Goal: Contribute content

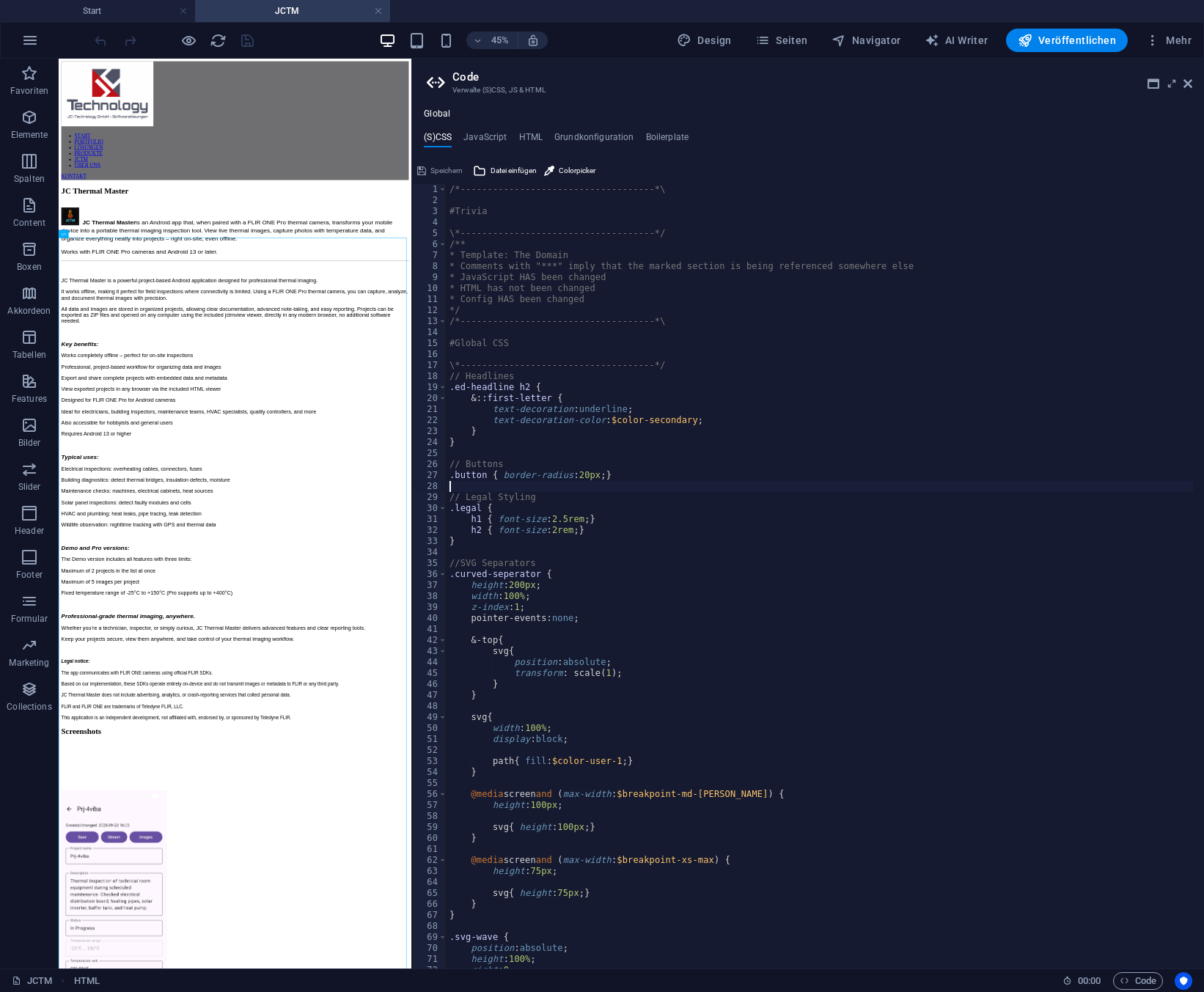
scroll to position [6676, 0]
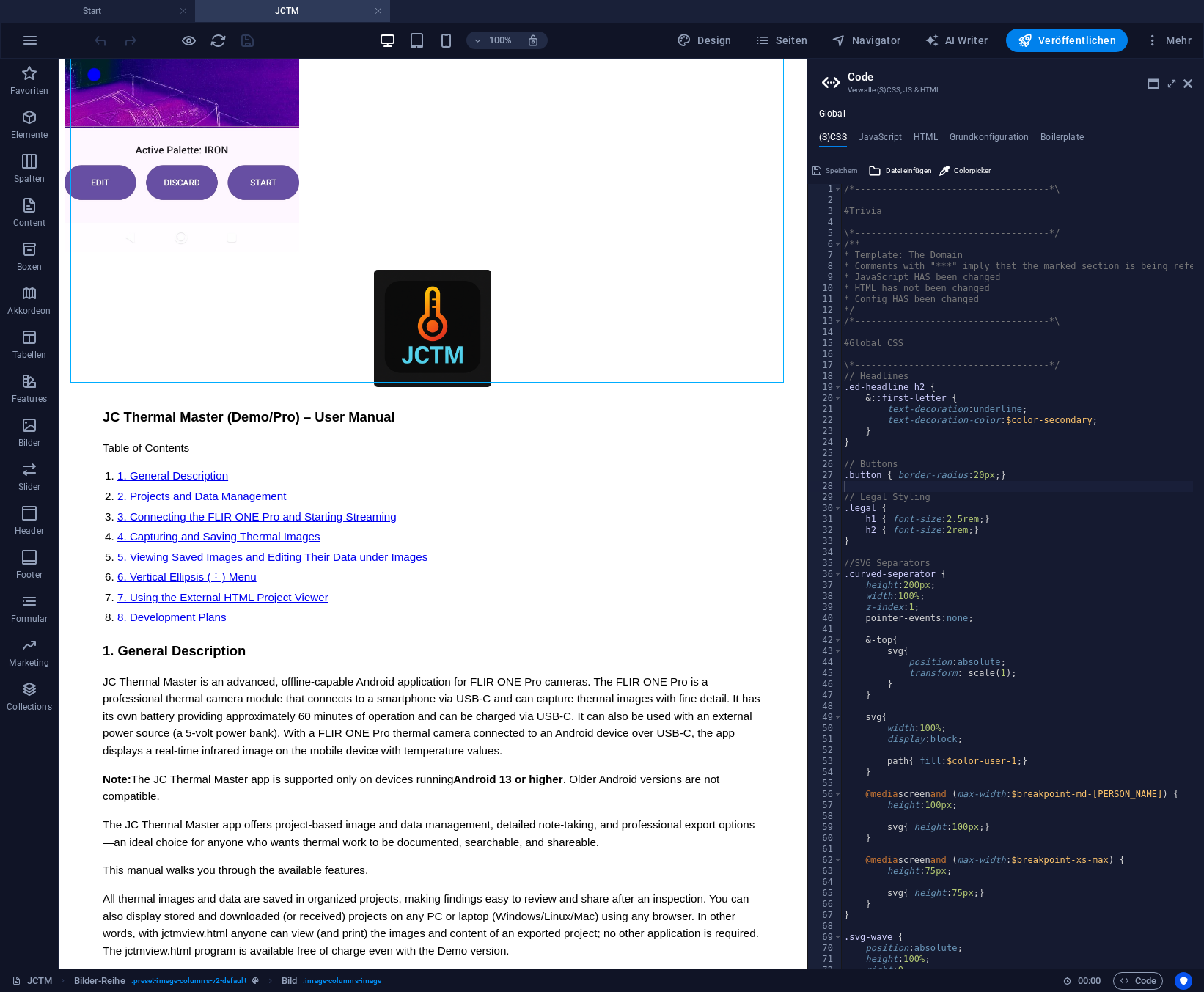
drag, startPoint x: 412, startPoint y: 172, endPoint x: 804, endPoint y: 189, distance: 392.4
click at [804, 189] on div "Start JCTM Favoriten Elemente Spalten Content Boxen Akkordeon Tabellen Features…" at bounding box center [602, 513] width 1204 height 910
click at [1189, 76] on h2 "Code" at bounding box center [1019, 77] width 345 height 13
click at [1187, 82] on icon at bounding box center [1187, 83] width 9 height 12
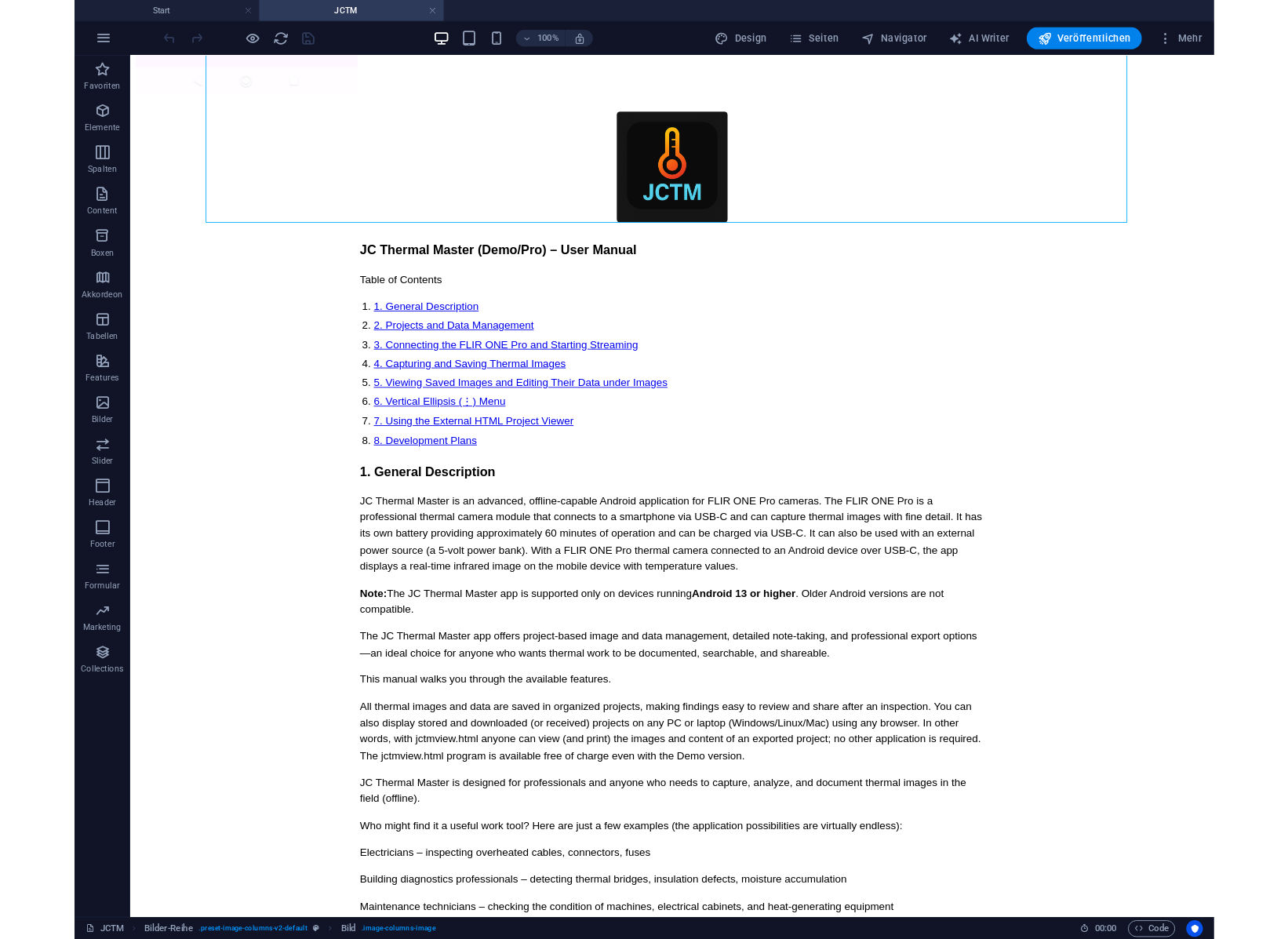
scroll to position [7274, 0]
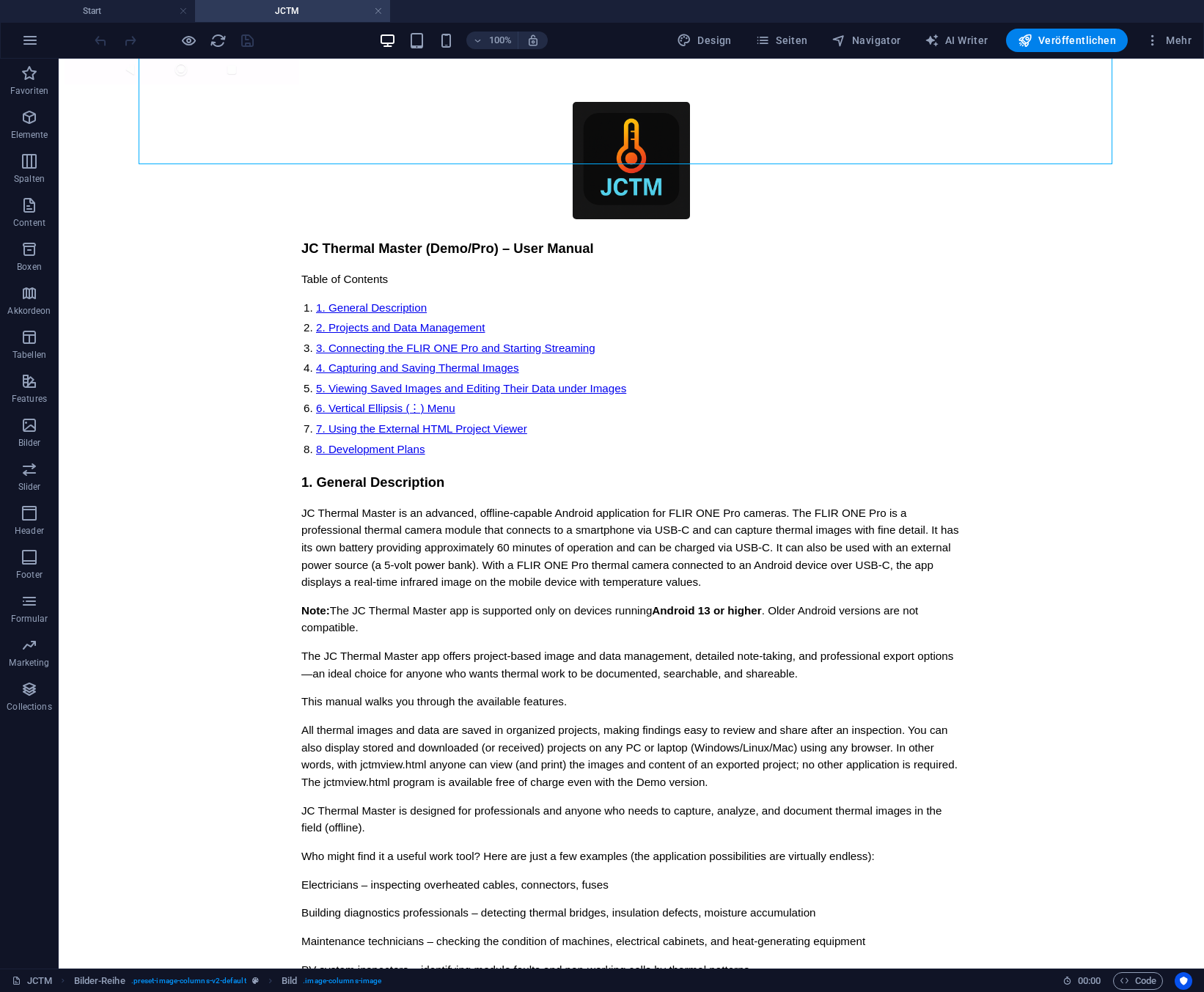
click at [993, 980] on div "JCTM Bilder-Reihe . preset-image-columns-v2-default Bild . image-columns-image" at bounding box center [532, 981] width 1039 height 17
drag, startPoint x: 669, startPoint y: 15, endPoint x: 665, endPoint y: -5, distance: 20.4
click at [665, 0] on html "JC-Technology GmbH Start JCTM Favoriten Elemente Spalten Content Boxen Akkordeo…" at bounding box center [602, 496] width 1204 height 992
click at [637, 34] on div "100% Design Seiten Navigator AI Writer Veröffentlichen Mehr" at bounding box center [645, 40] width 1106 height 24
drag, startPoint x: 425, startPoint y: 6, endPoint x: 422, endPoint y: -5, distance: 11.4
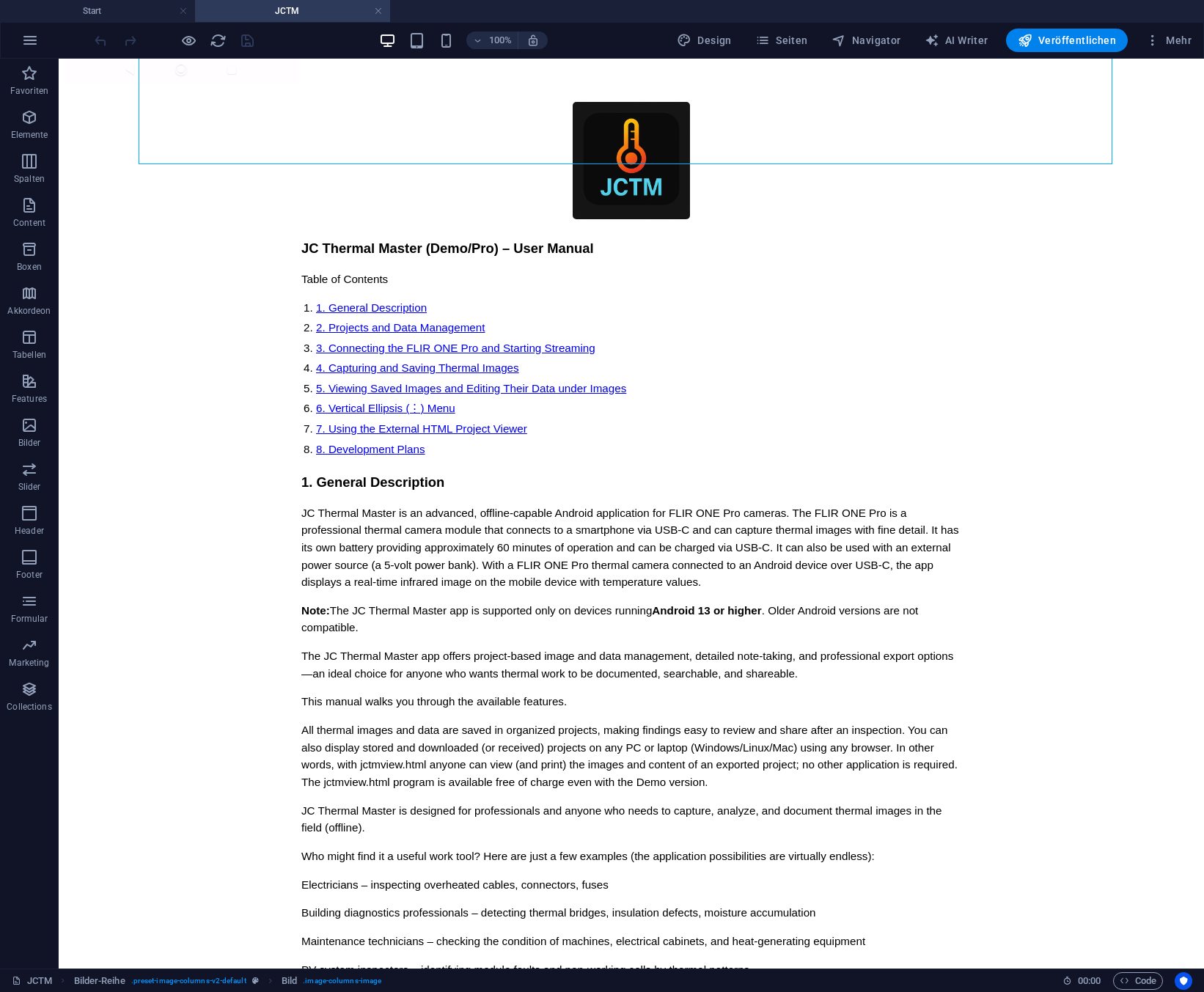
click at [422, 0] on html "JC-Technology GmbH Start JCTM Favoriten Elemente Spalten Content Boxen Akkordeo…" at bounding box center [602, 496] width 1204 height 992
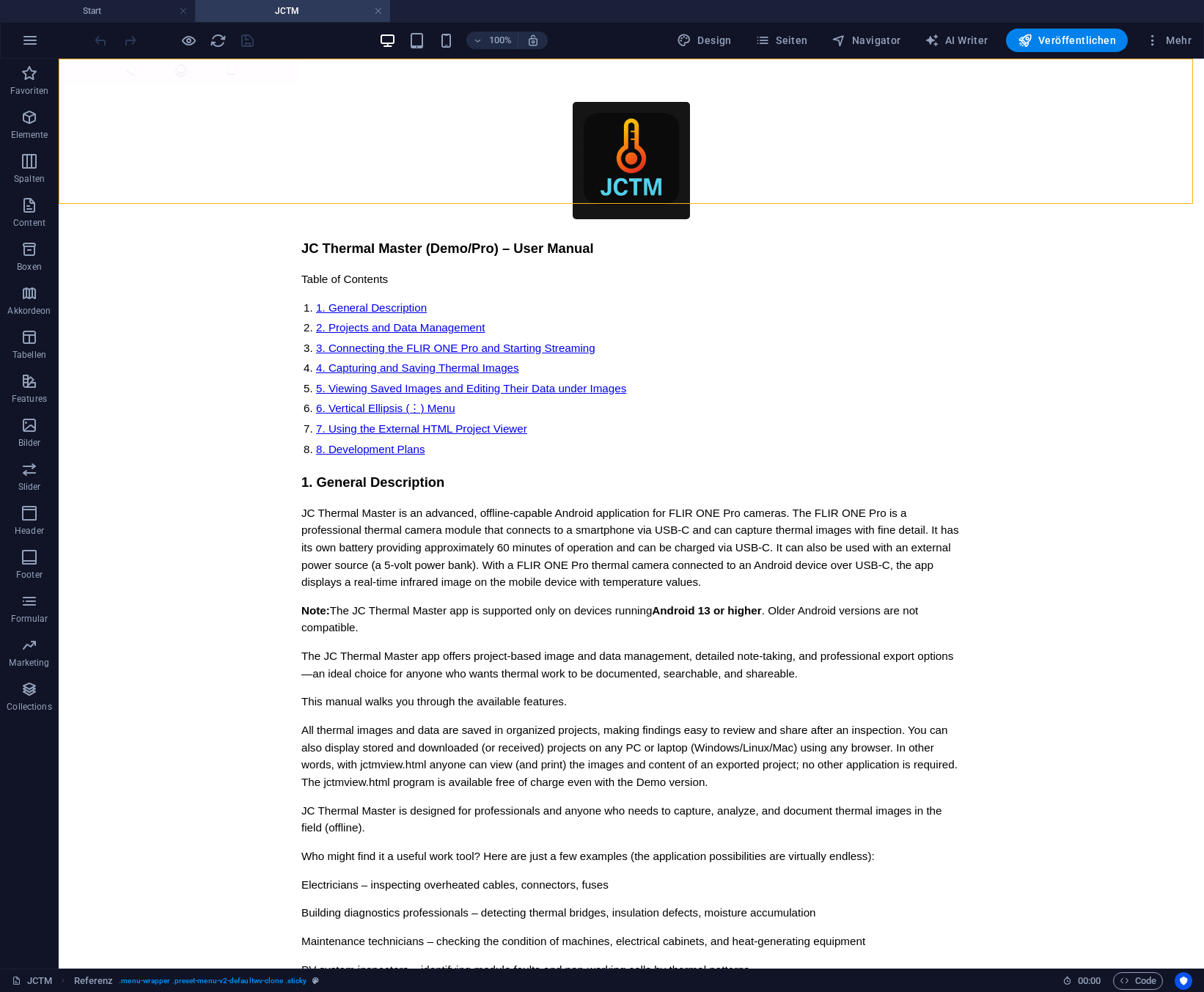
click at [772, 5] on ul "Start JCTM" at bounding box center [602, 11] width 1204 height 22
drag, startPoint x: 642, startPoint y: 44, endPoint x: 639, endPoint y: 25, distance: 19.2
click at [639, 25] on div "100% Design Seiten Navigator AI Writer Veröffentlichen Mehr" at bounding box center [602, 40] width 1202 height 35
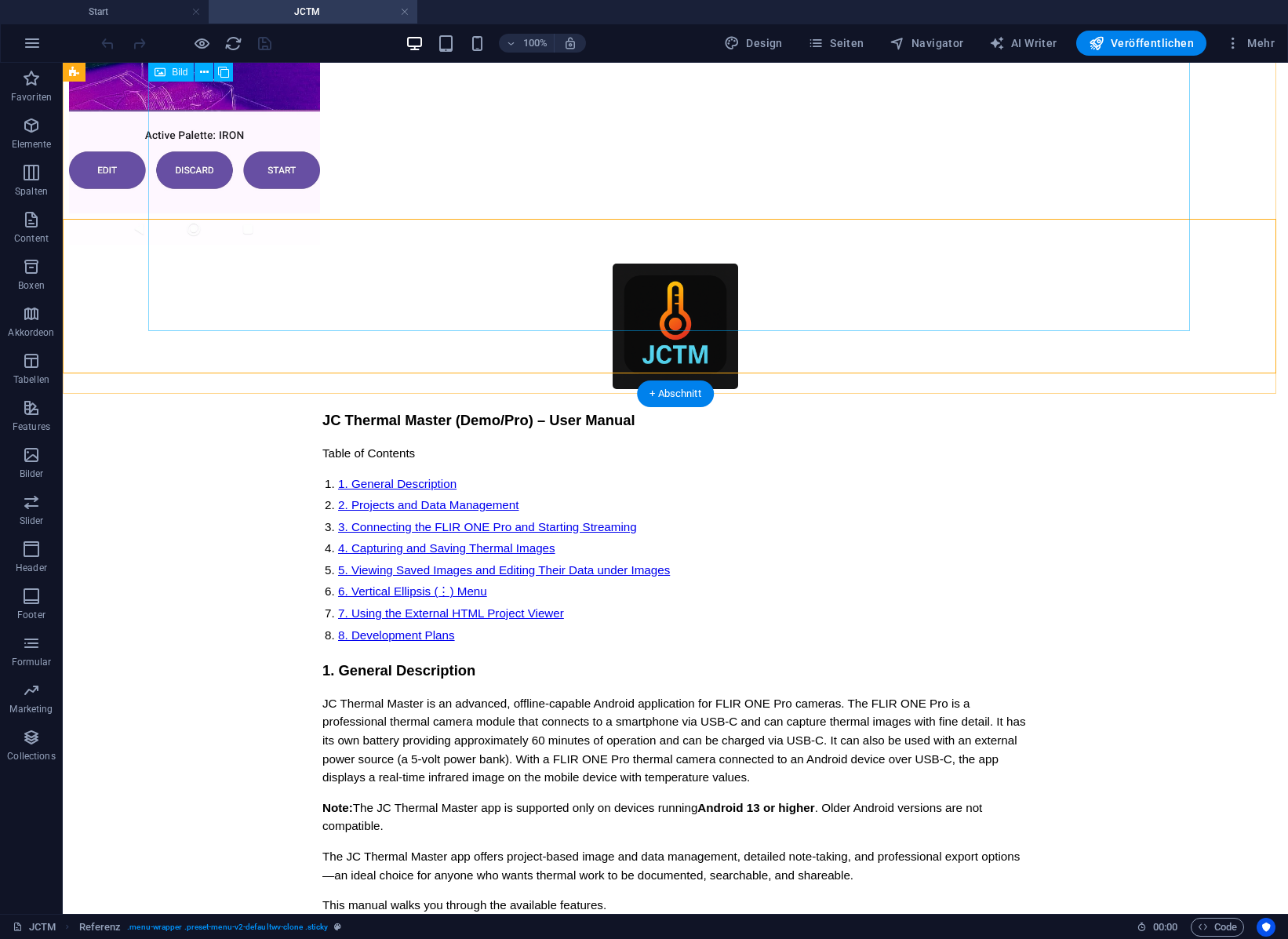
scroll to position [7118, 0]
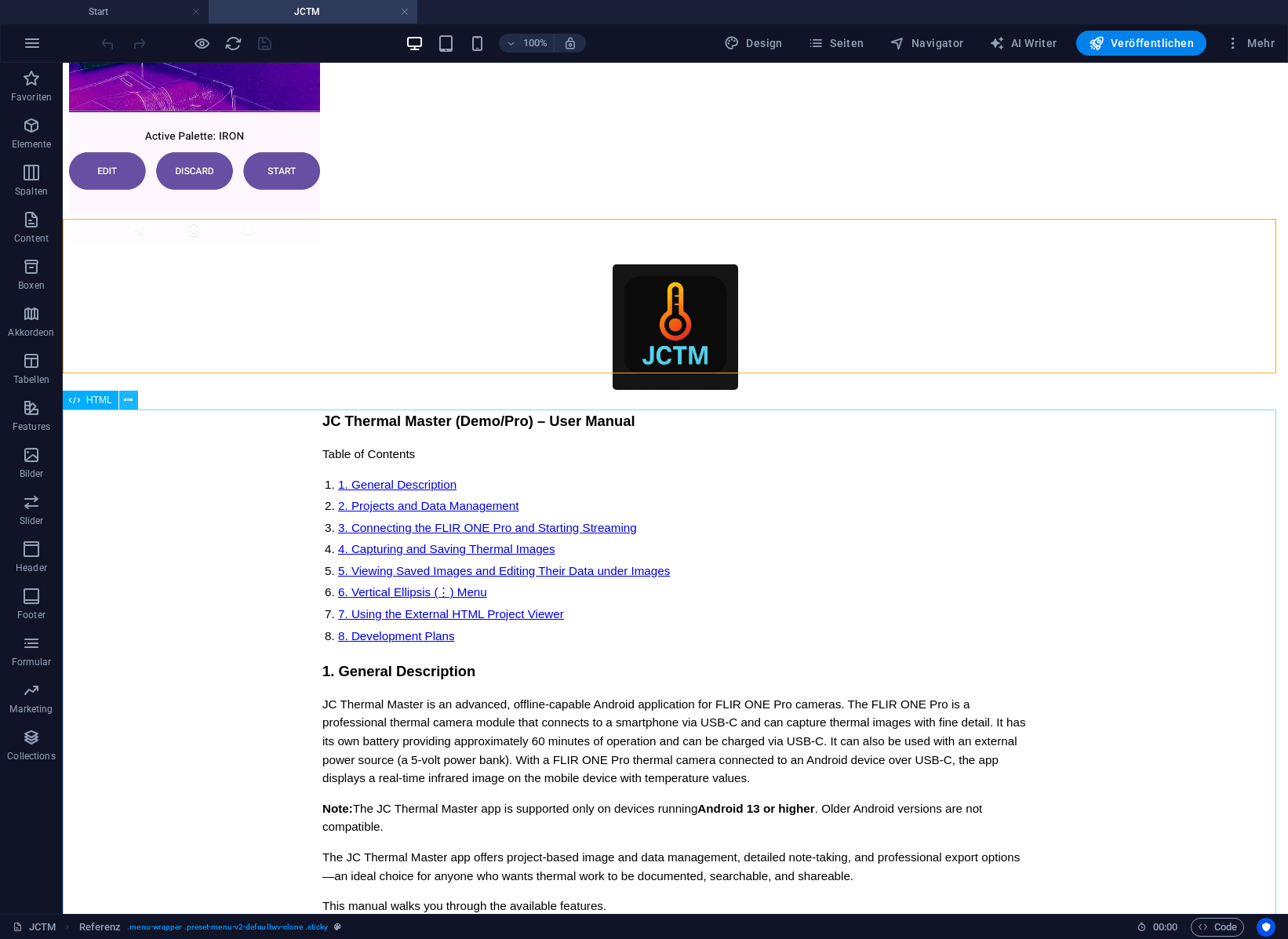
click at [129, 403] on icon at bounding box center [128, 400] width 8 height 16
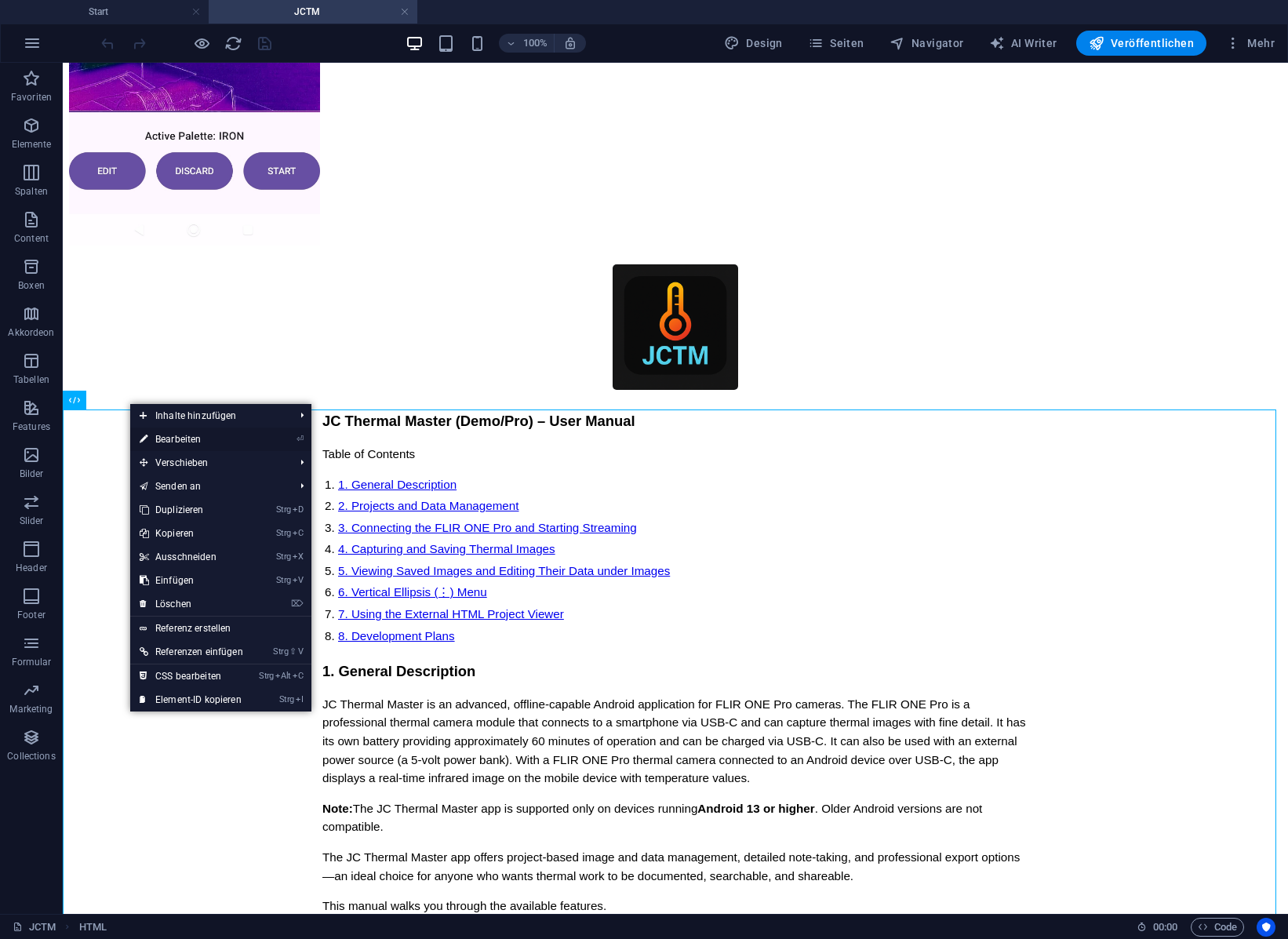
click at [165, 437] on link "⏎ Bearbeiten" at bounding box center [192, 439] width 122 height 24
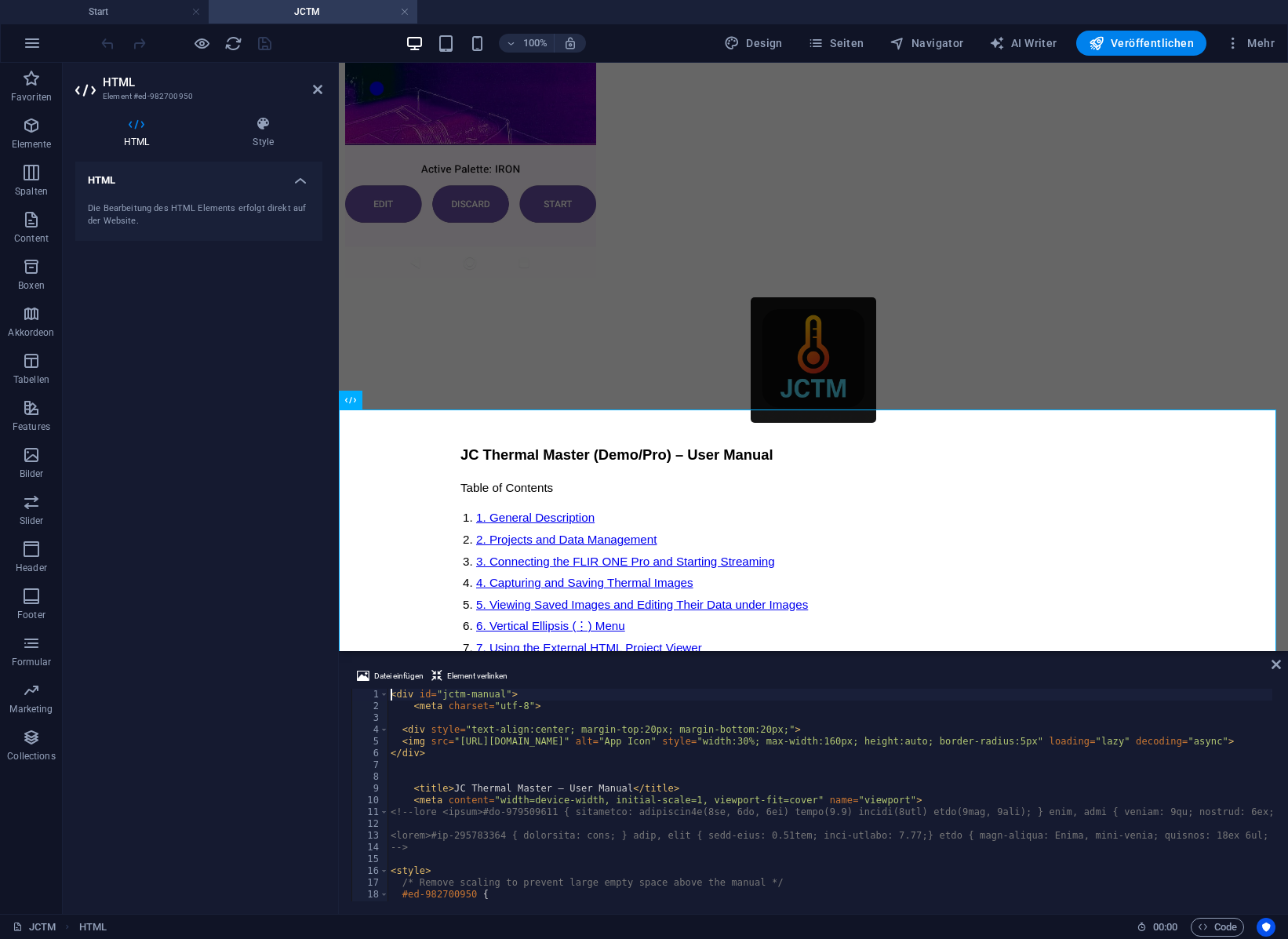
scroll to position [7170, 0]
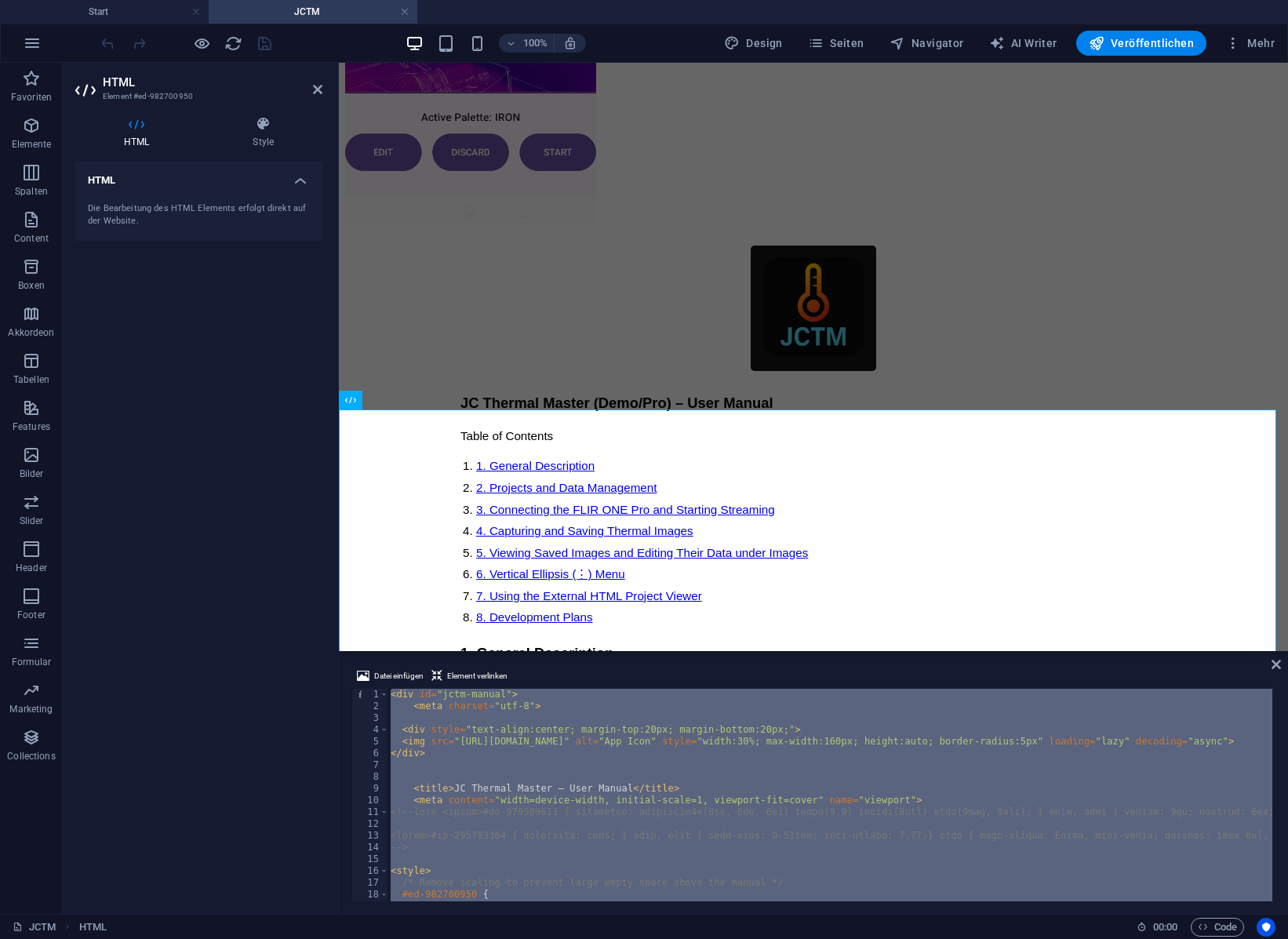
type textarea "</div>"
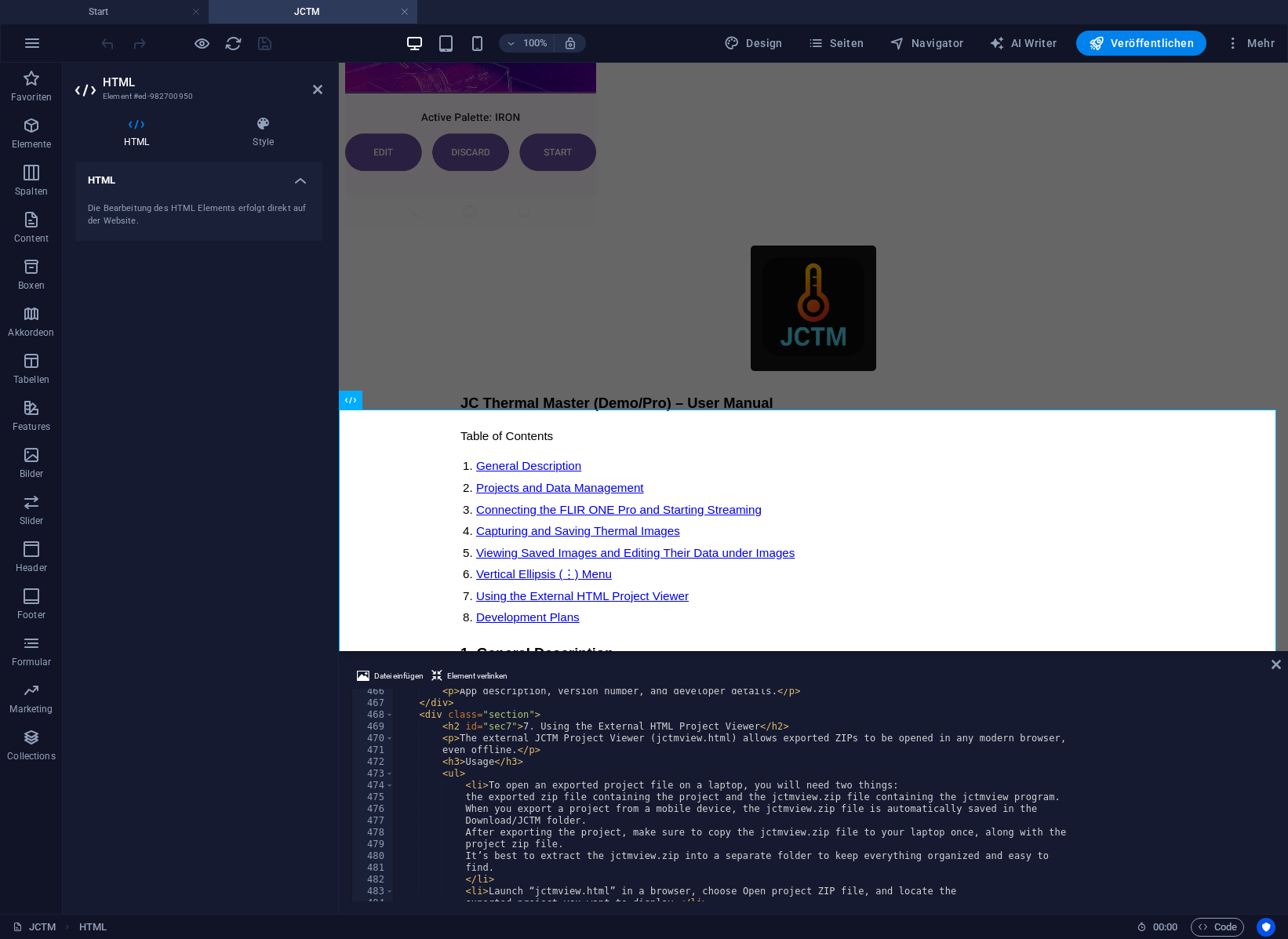
scroll to position [5392, 0]
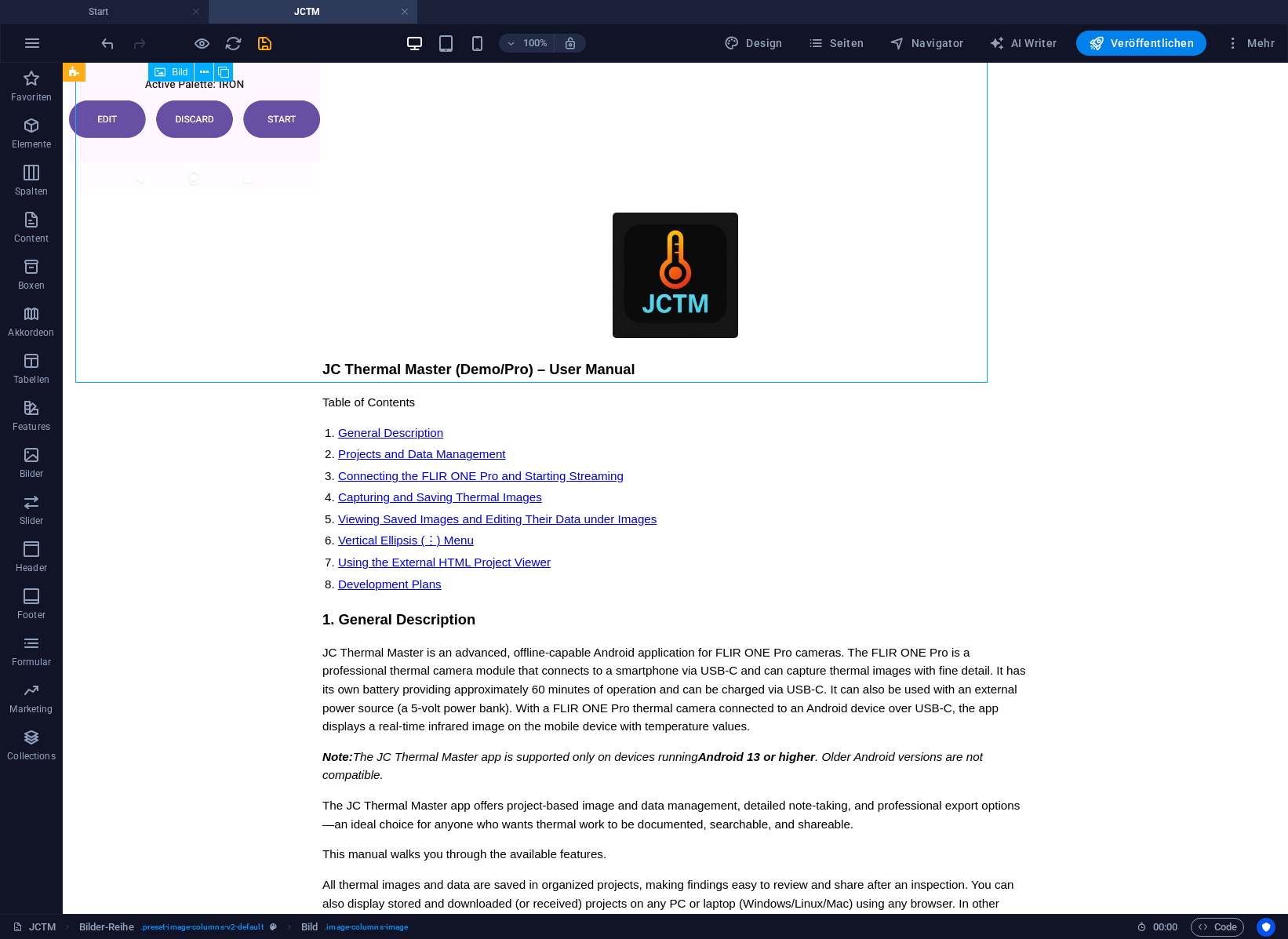
scroll to position [7118, 0]
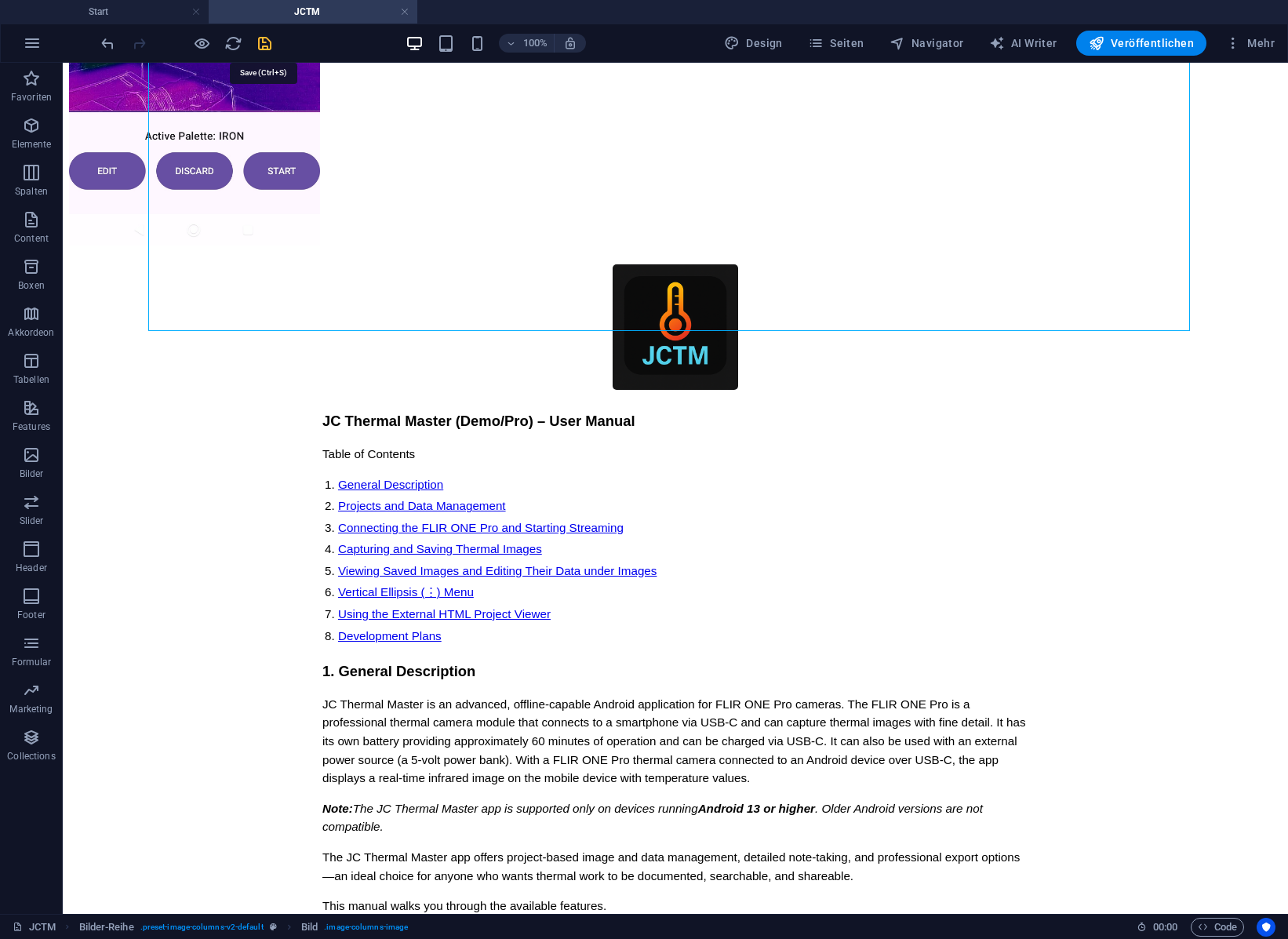
click at [259, 43] on icon "save" at bounding box center [264, 43] width 18 height 18
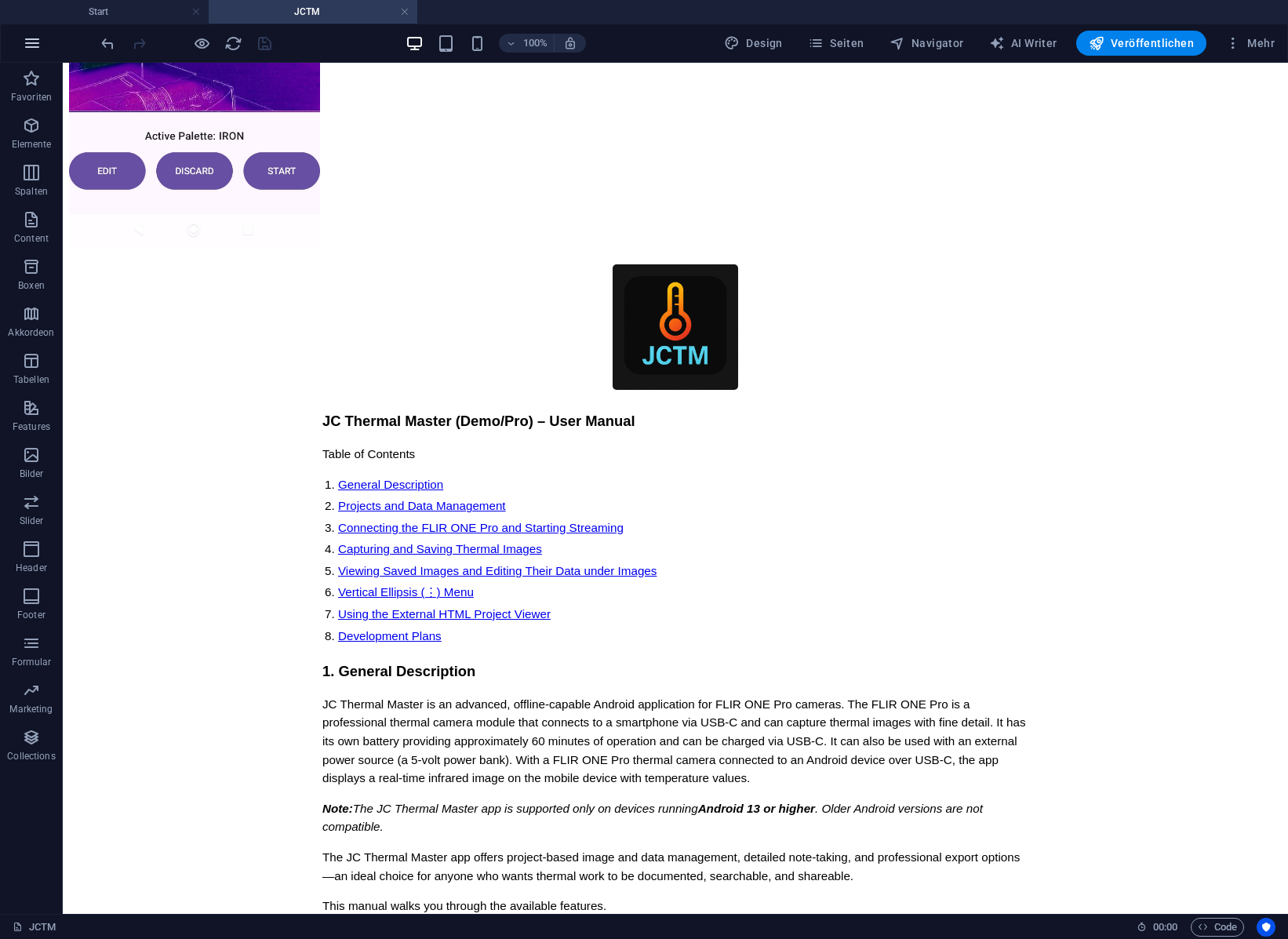
click at [31, 37] on icon "button" at bounding box center [32, 43] width 19 height 19
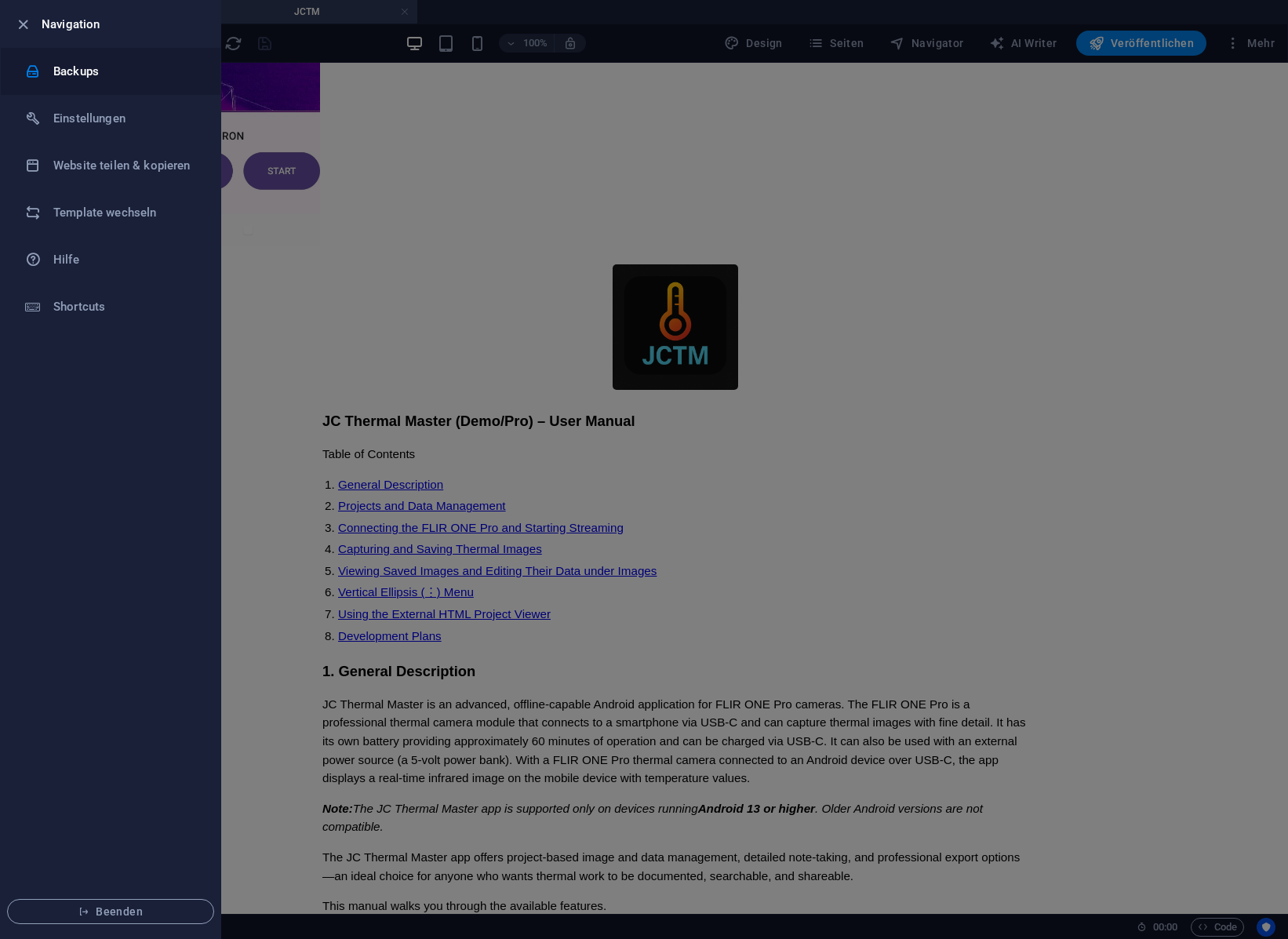
click at [85, 68] on h6 "Backups" at bounding box center [125, 71] width 145 height 19
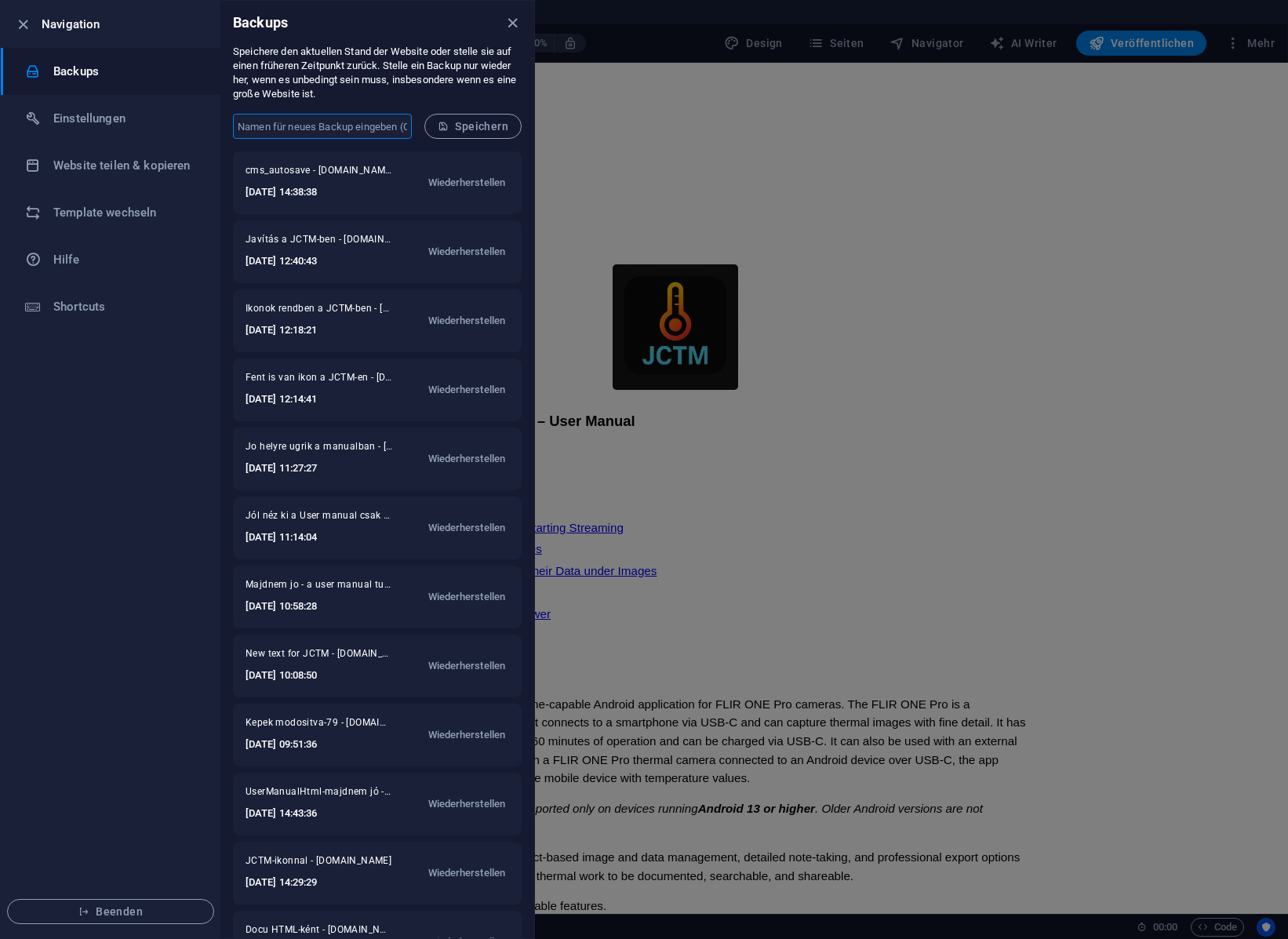
click at [276, 125] on input "text" at bounding box center [322, 126] width 179 height 25
type input "PB-formázta"
click at [488, 121] on span "Speichern" at bounding box center [473, 126] width 70 height 13
click at [1159, 43] on div at bounding box center [644, 470] width 1288 height 939
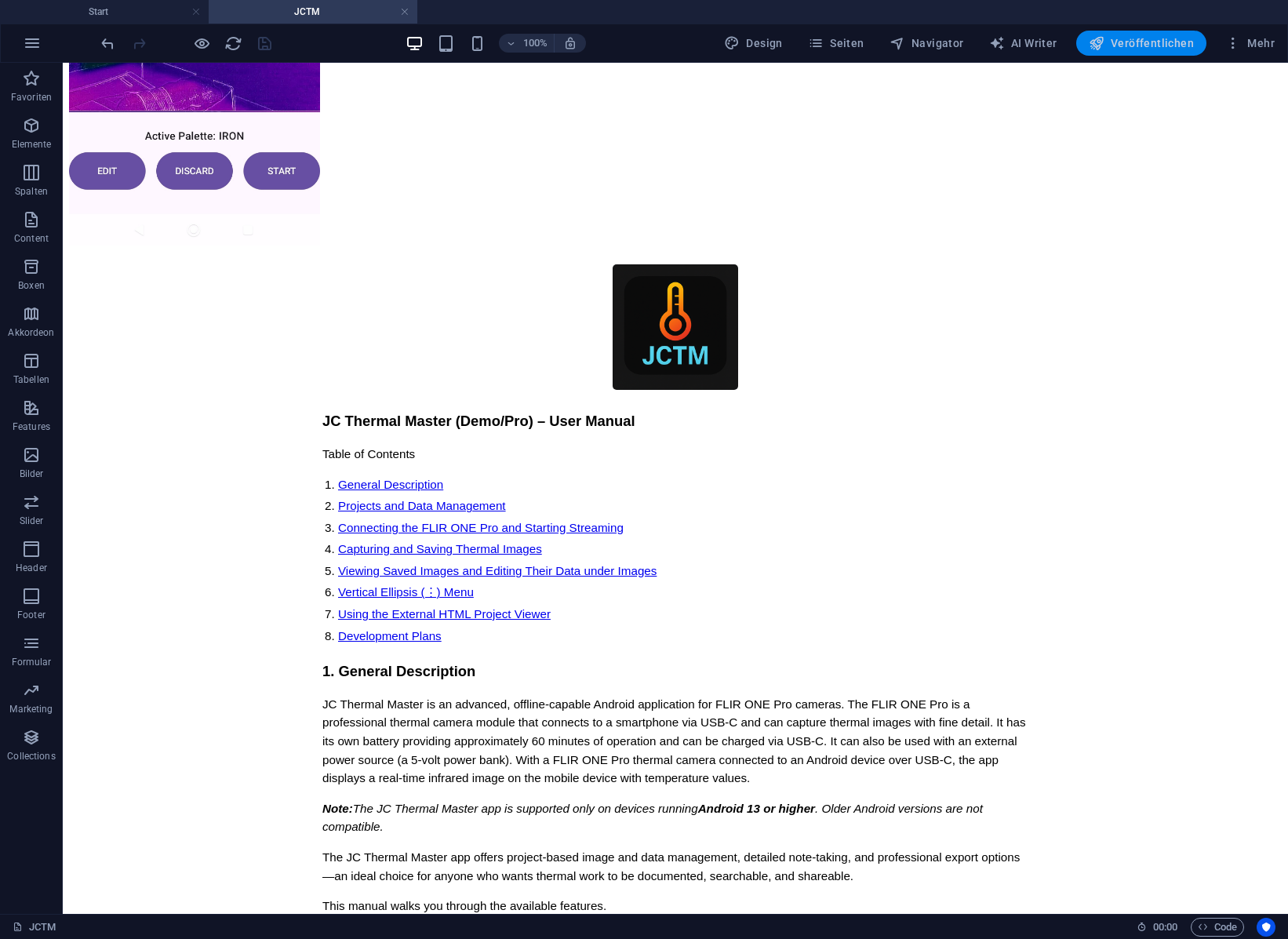
click at [1148, 38] on span "Veröffentlichen" at bounding box center [1141, 43] width 105 height 16
